Goal: Check status: Check status

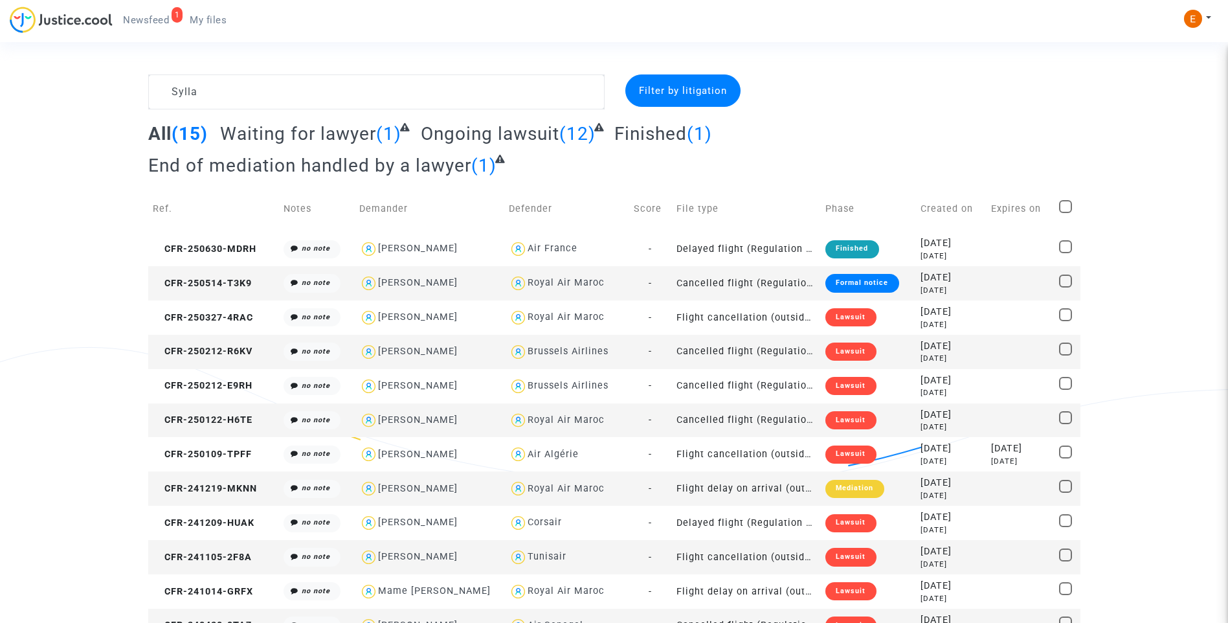
type textarea "Sylla"
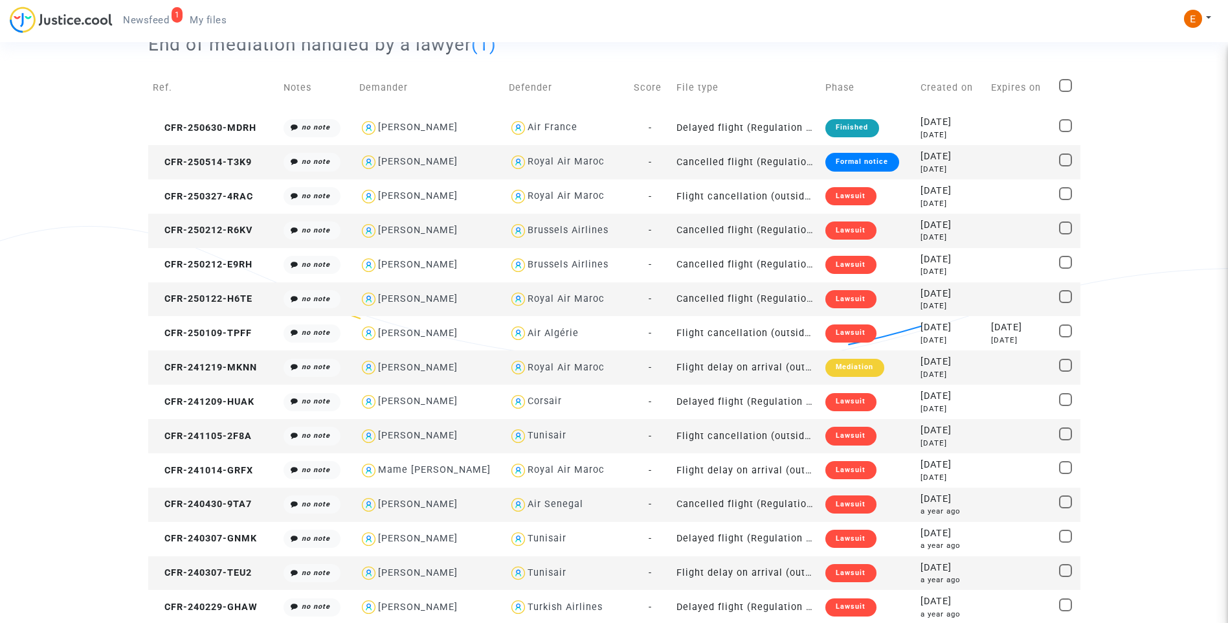
scroll to position [122, 0]
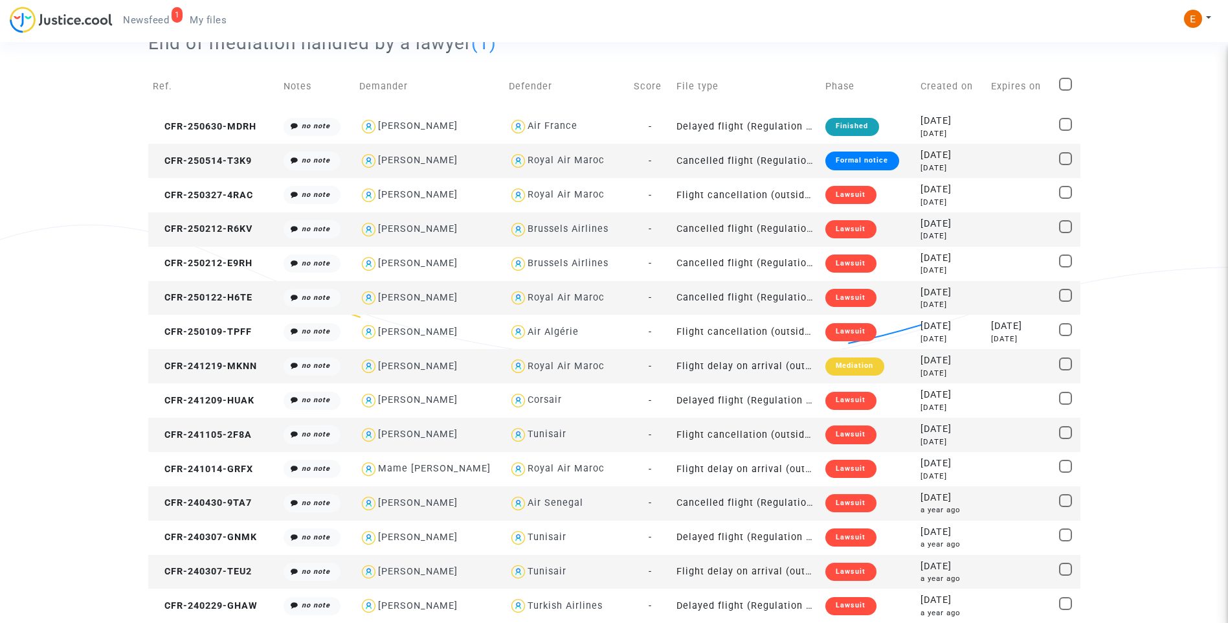
click at [837, 506] on div "Lawsuit" at bounding box center [850, 503] width 50 height 18
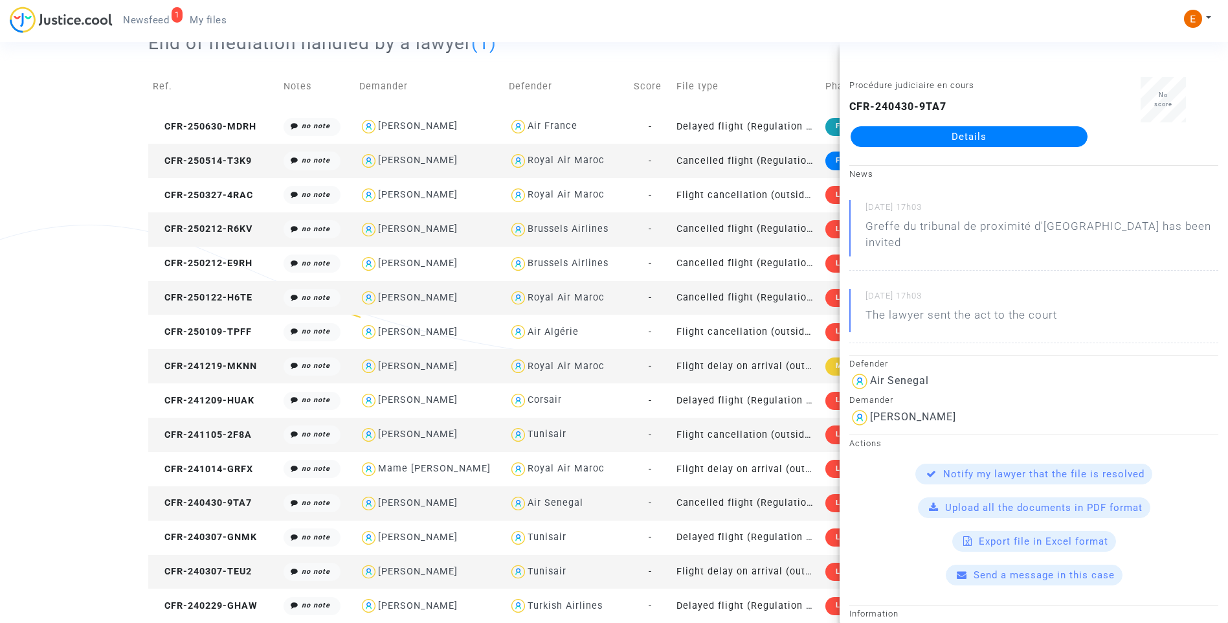
drag, startPoint x: 980, startPoint y: 138, endPoint x: 1045, endPoint y: 155, distance: 67.7
click at [980, 137] on link "Details" at bounding box center [968, 136] width 237 height 21
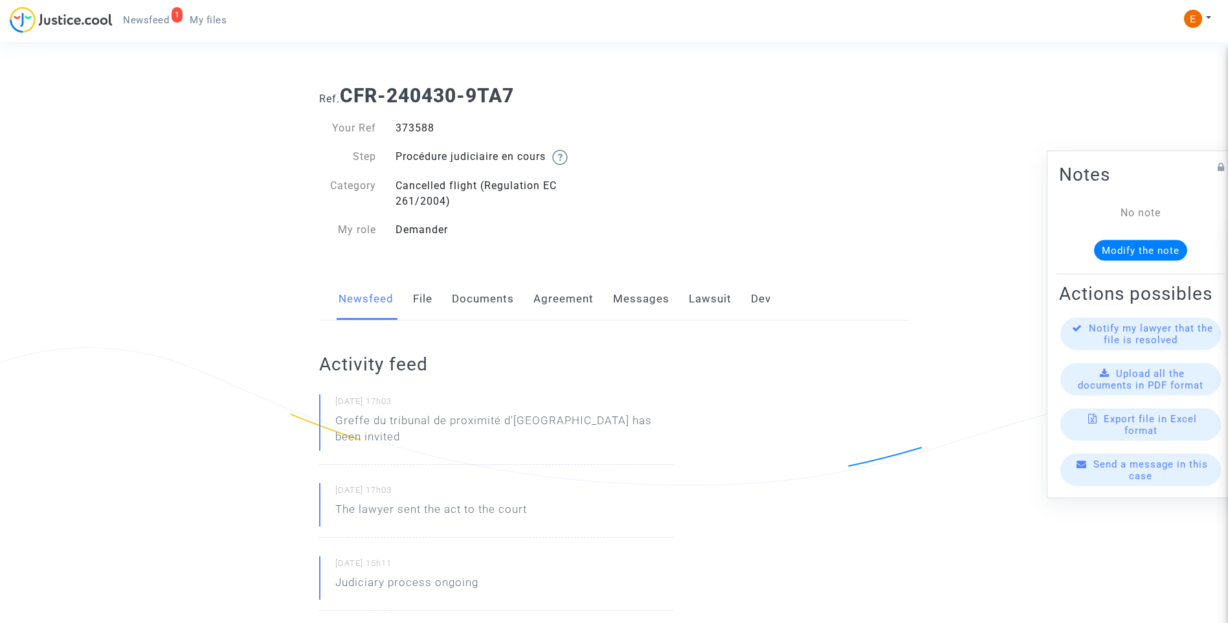
click at [707, 302] on link "Lawsuit" at bounding box center [710, 299] width 43 height 43
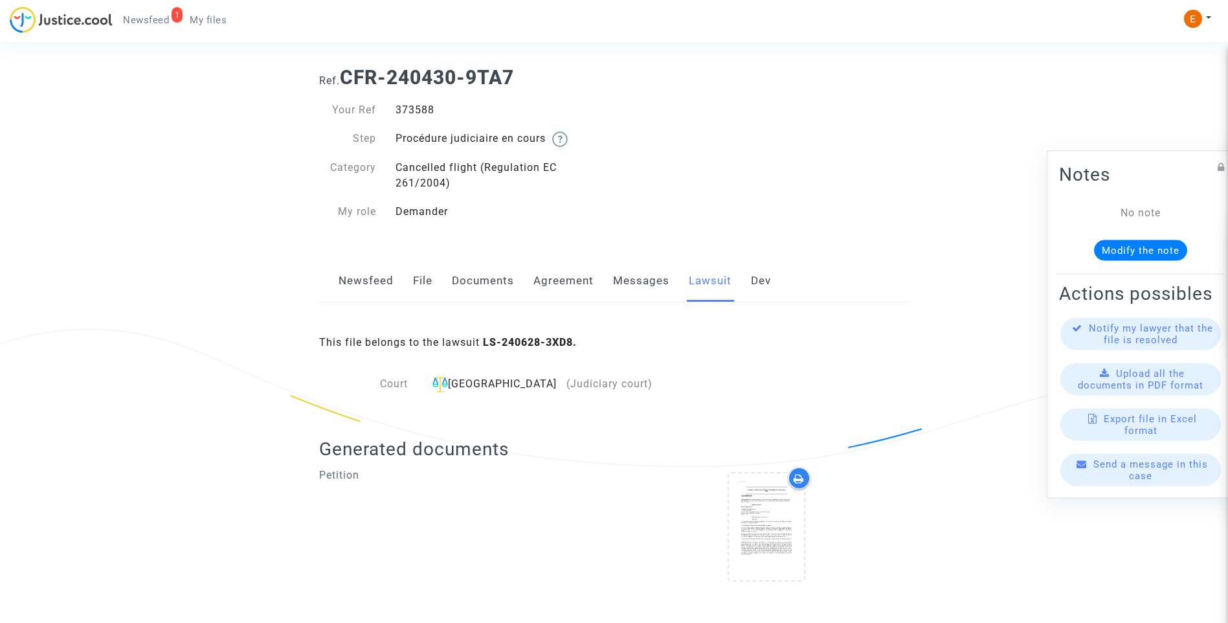
scroll to position [27, 0]
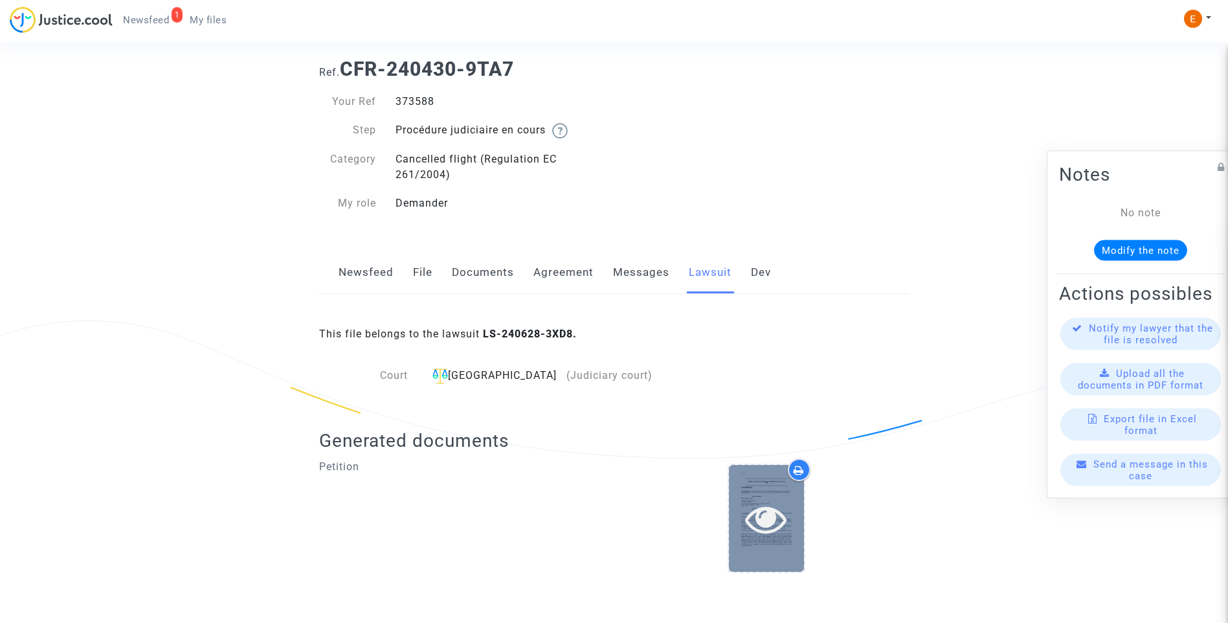
click at [783, 499] on icon at bounding box center [766, 518] width 42 height 41
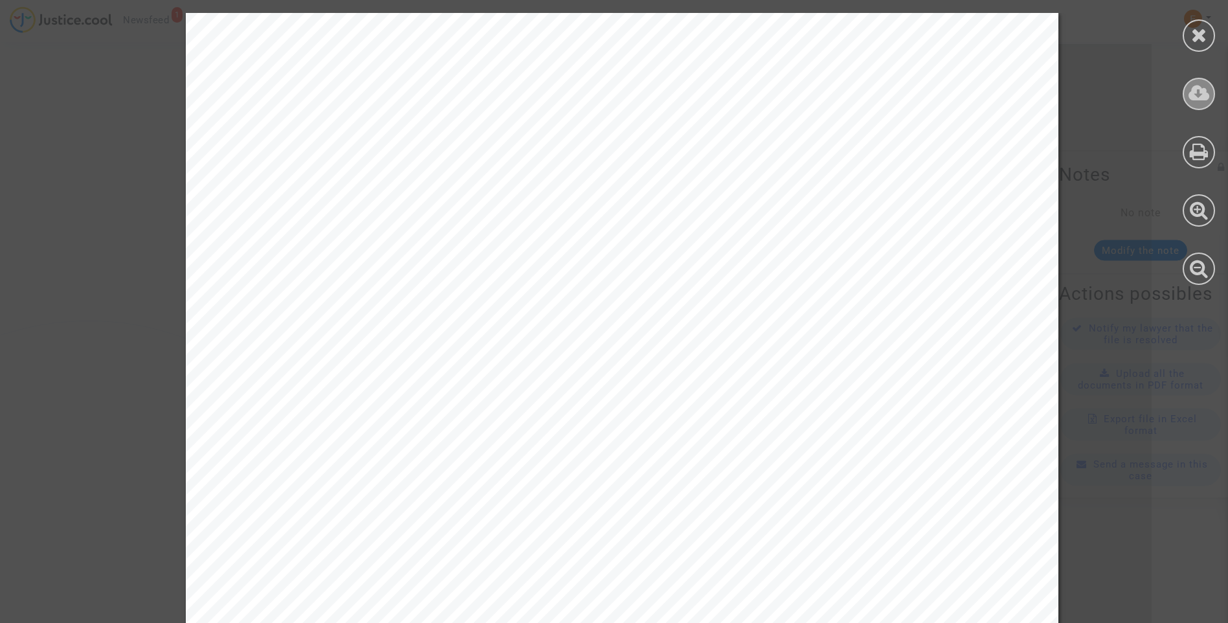
click at [1210, 90] on div at bounding box center [1198, 94] width 32 height 32
click at [1189, 39] on div at bounding box center [1198, 35] width 32 height 32
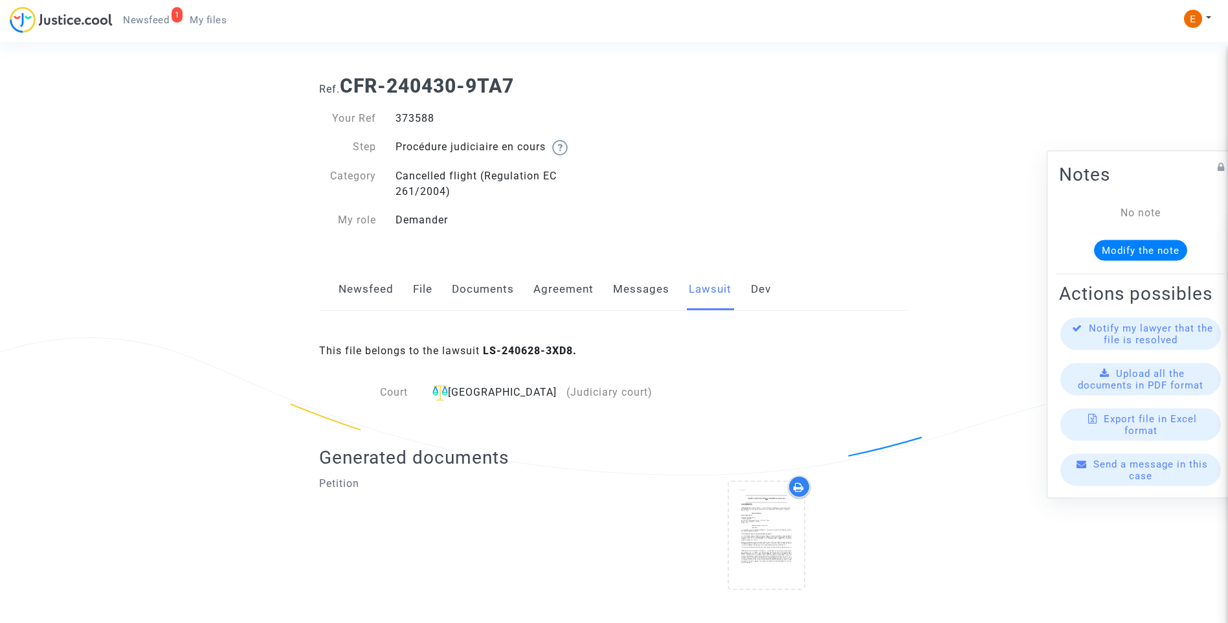
scroll to position [0, 0]
